Goal: Task Accomplishment & Management: Use online tool/utility

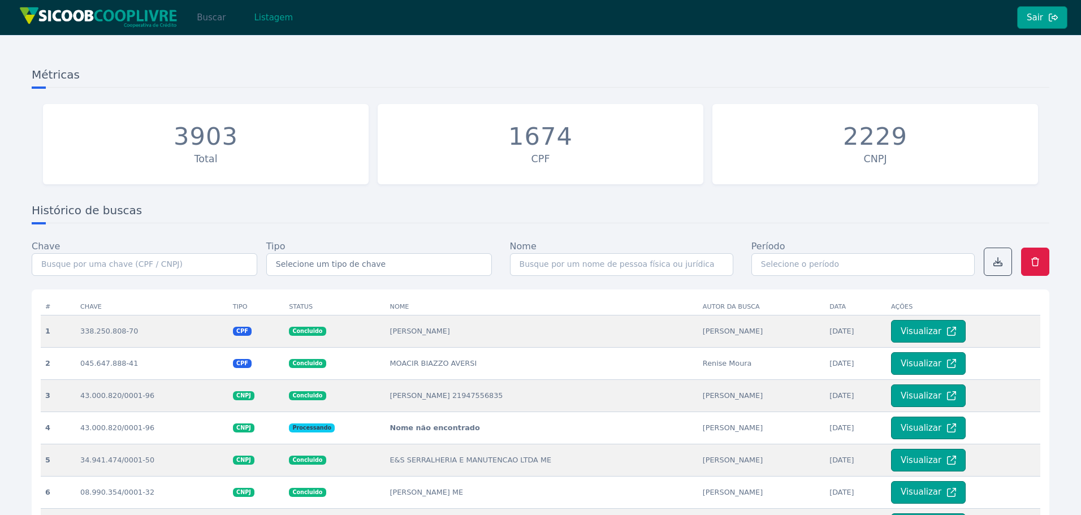
click at [214, 20] on button "Buscar" at bounding box center [211, 17] width 48 height 23
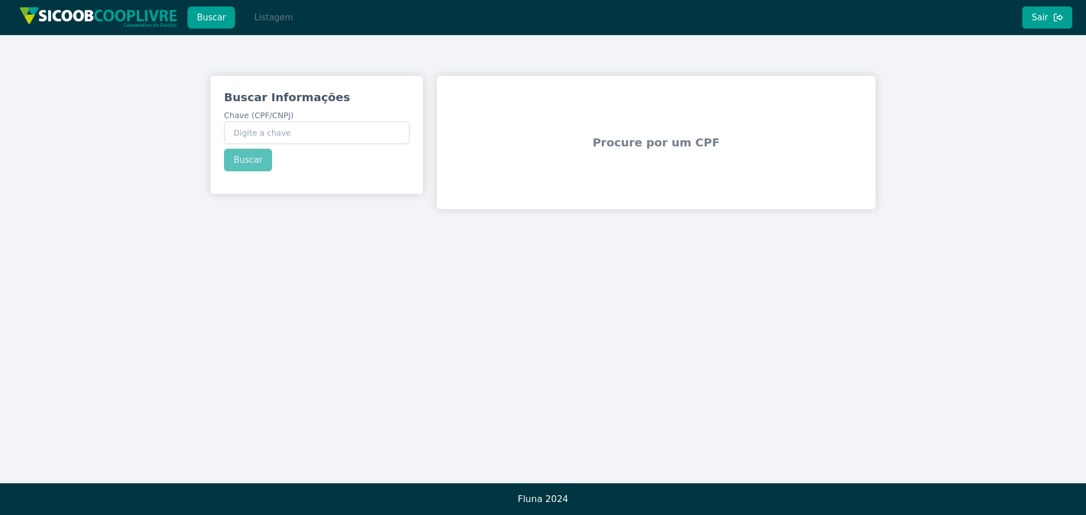
click at [265, 14] on button "Listagem" at bounding box center [273, 17] width 58 height 23
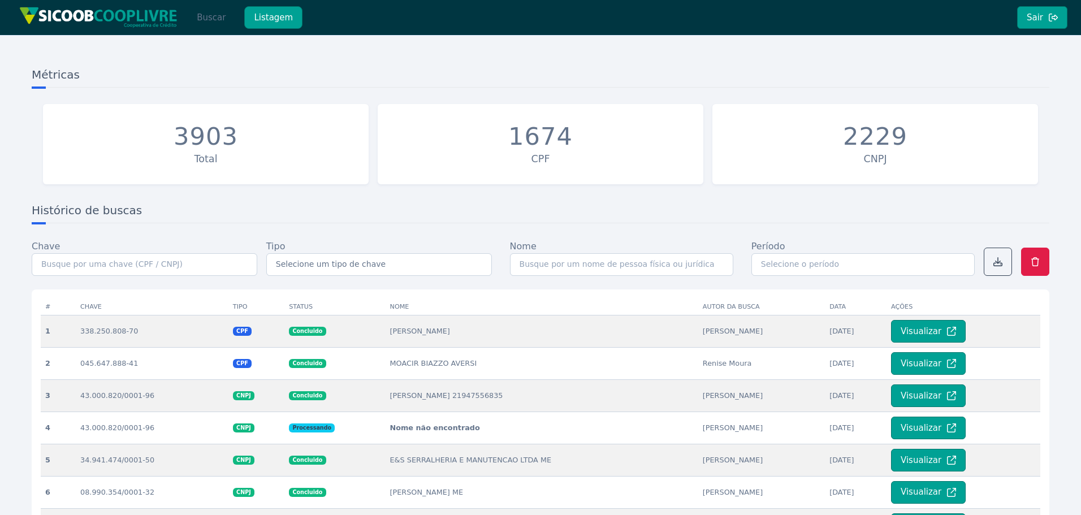
click at [195, 9] on button "Buscar" at bounding box center [211, 17] width 48 height 23
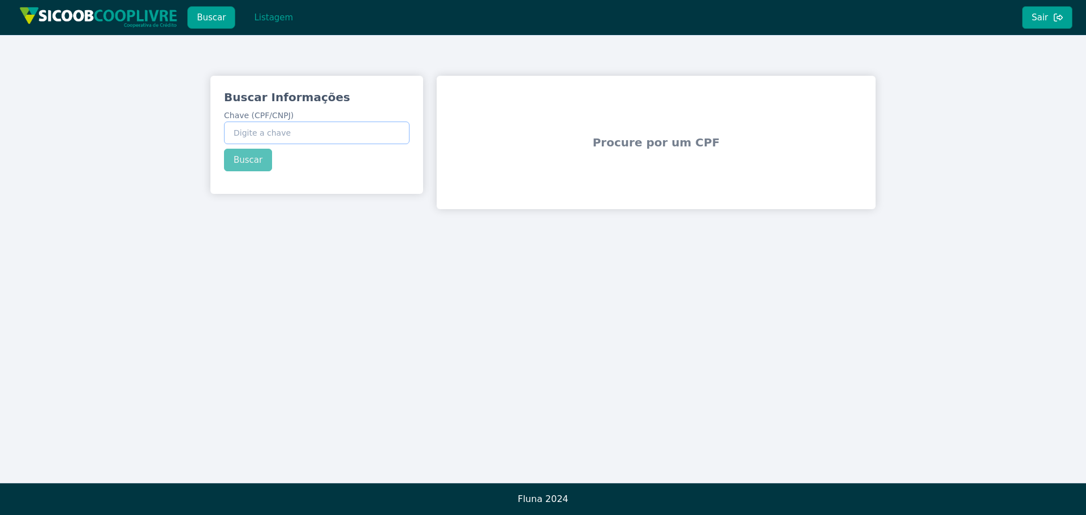
click at [297, 130] on input "Chave (CPF/CNPJ)" at bounding box center [316, 133] width 185 height 23
paste input "18.595.081/0001-85"
type input "18.595.081/0001-85"
click at [253, 156] on div "Buscar Informações Chave (CPF/CNPJ) 18.595.081/0001-85 Buscar" at bounding box center [316, 130] width 213 height 109
click at [251, 158] on button "Buscar" at bounding box center [248, 160] width 48 height 23
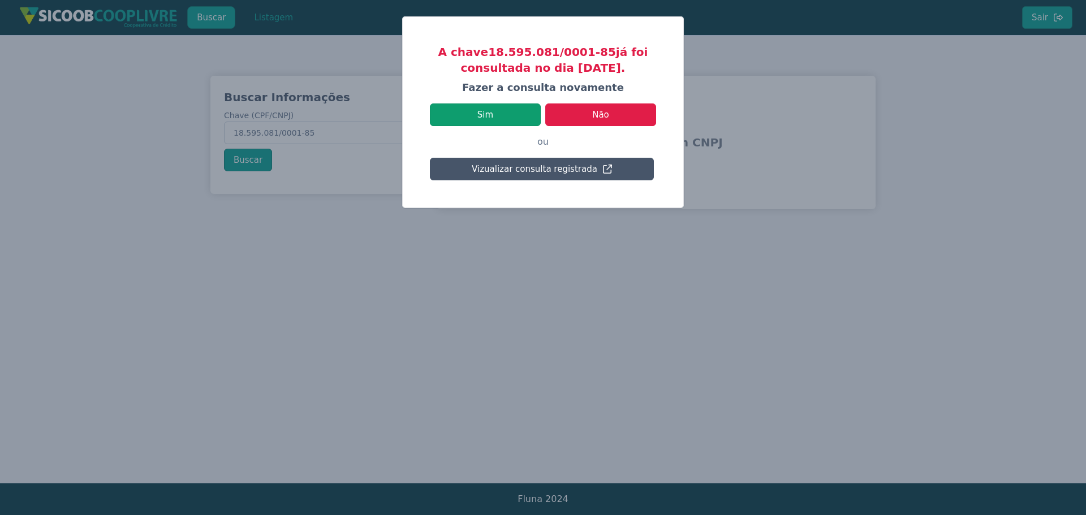
click at [496, 119] on button "Sim" at bounding box center [485, 114] width 111 height 23
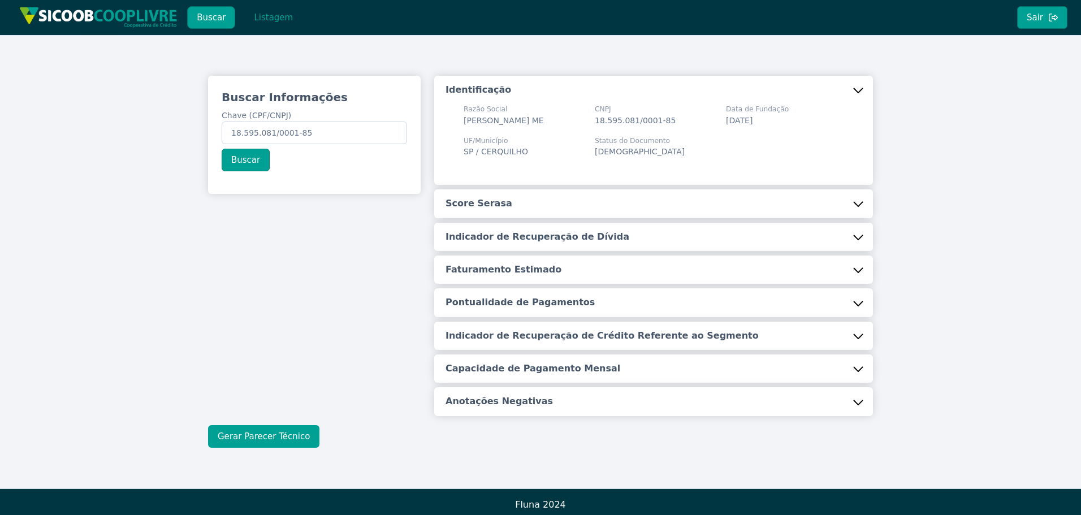
click at [245, 444] on button "Gerar Parecer Técnico" at bounding box center [263, 436] width 111 height 23
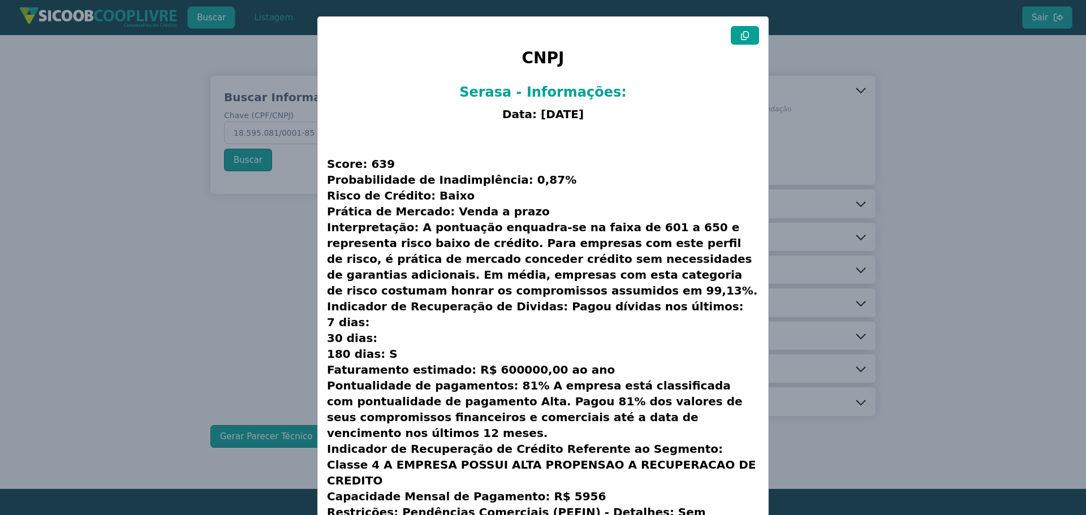
click at [742, 37] on icon at bounding box center [744, 35] width 9 height 9
drag, startPoint x: 207, startPoint y: 195, endPoint x: 196, endPoint y: 200, distance: 12.4
click at [207, 195] on modal-container "CNPJ Serasa - Informações: Data: [DATE] Score: 639 Probabilidade de Inadimplênc…" at bounding box center [543, 257] width 1086 height 515
